Goal: Task Accomplishment & Management: Complete application form

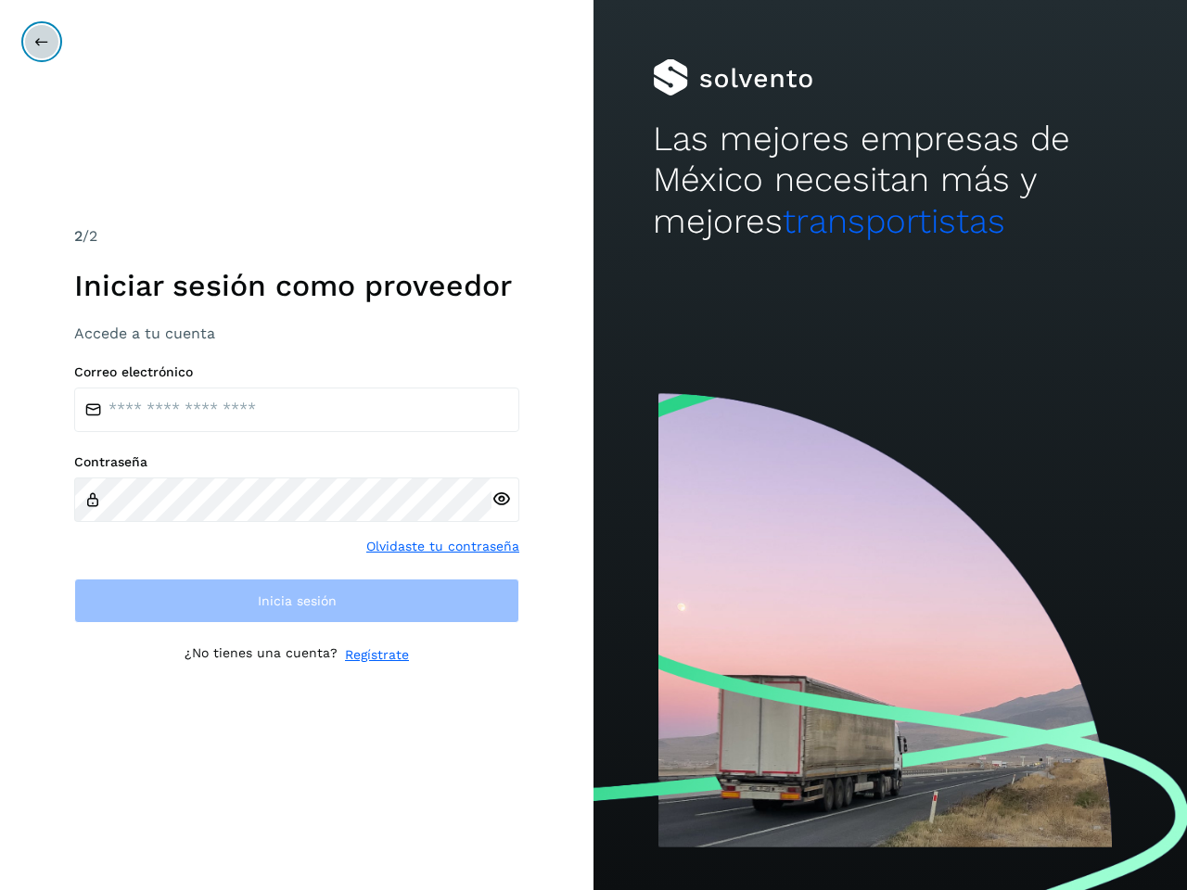
click at [42, 42] on icon at bounding box center [41, 41] width 15 height 15
click at [501, 499] on icon at bounding box center [501, 499] width 19 height 19
click at [443, 546] on link "Olvidaste tu contraseña" at bounding box center [442, 546] width 153 height 19
click at [377, 655] on link "Regístrate" at bounding box center [377, 655] width 64 height 19
